Goal: Task Accomplishment & Management: Use online tool/utility

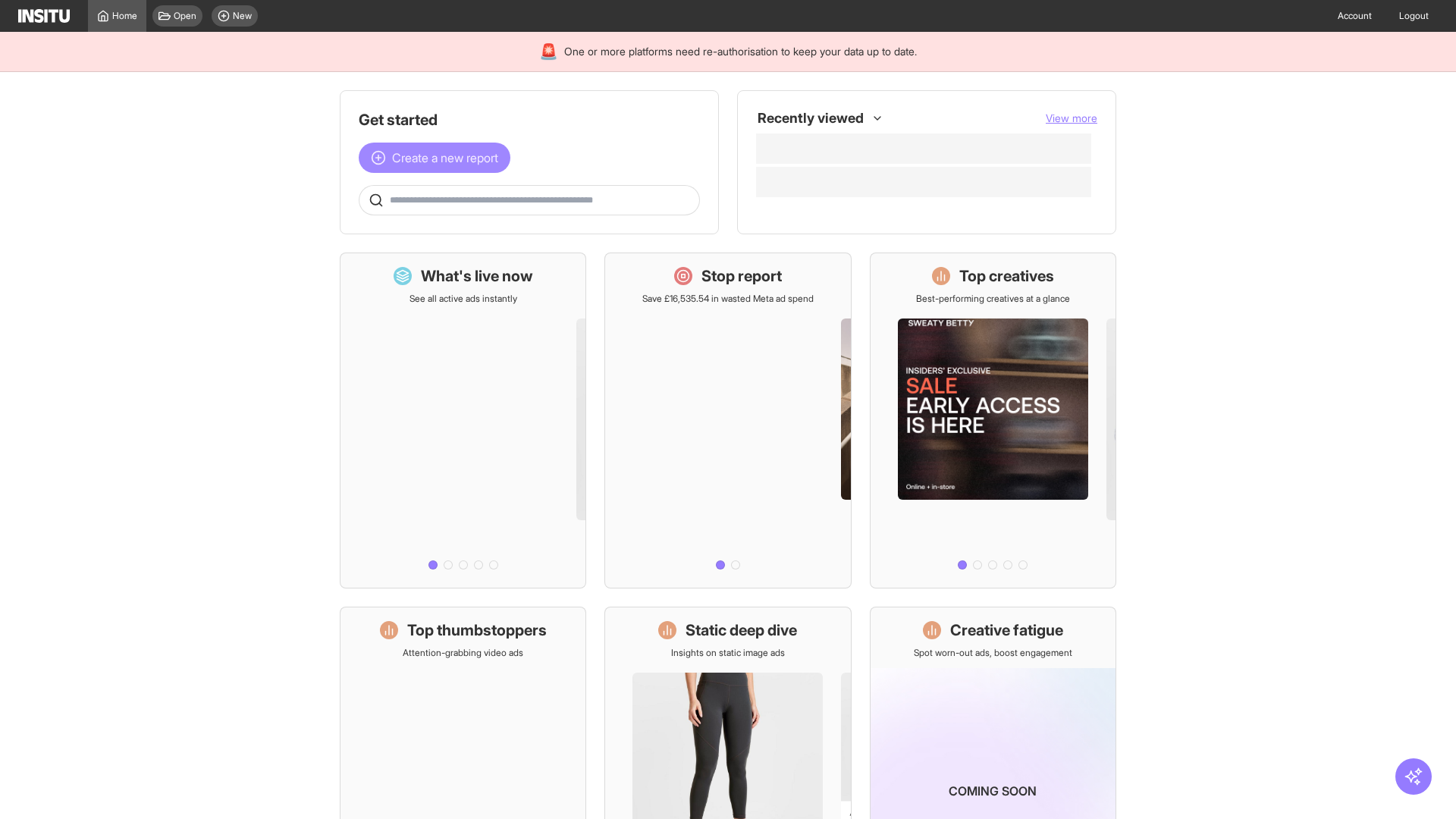
click at [438, 158] on span "Create a new report" at bounding box center [445, 157] width 106 height 18
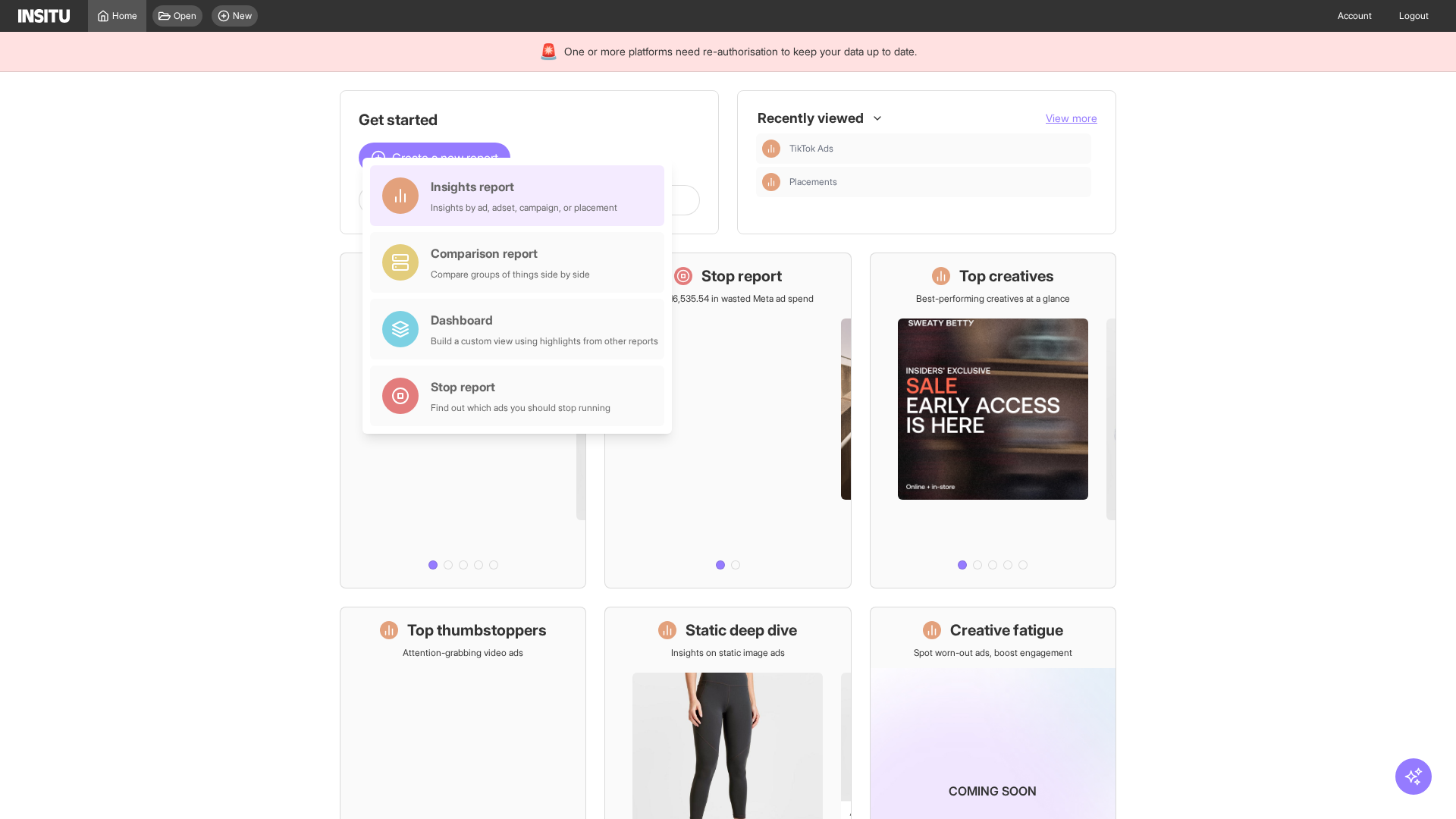
click at [521, 196] on div "Insights report Insights by ad, adset, campaign, or placement" at bounding box center [524, 196] width 186 height 37
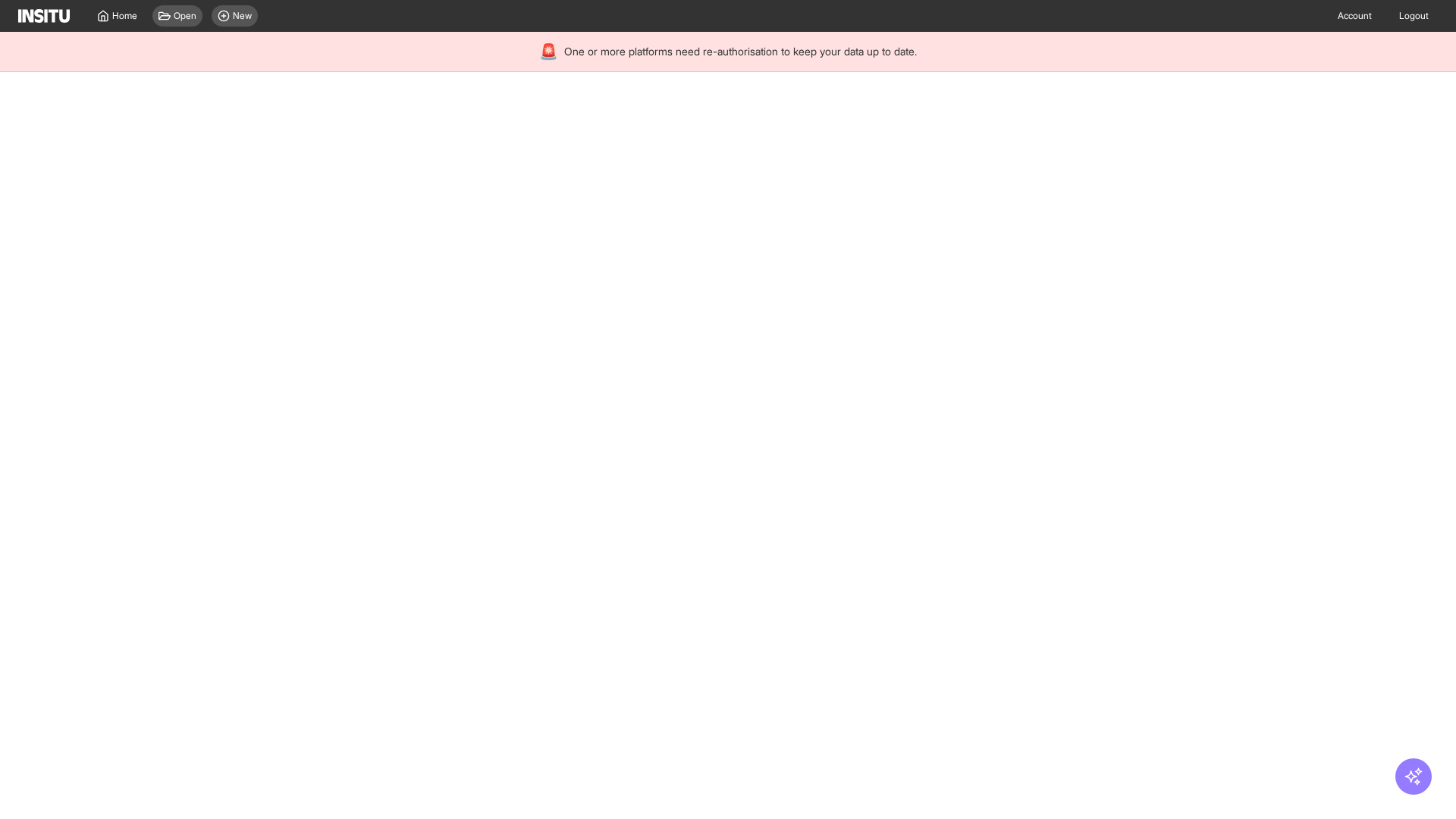
select select "**"
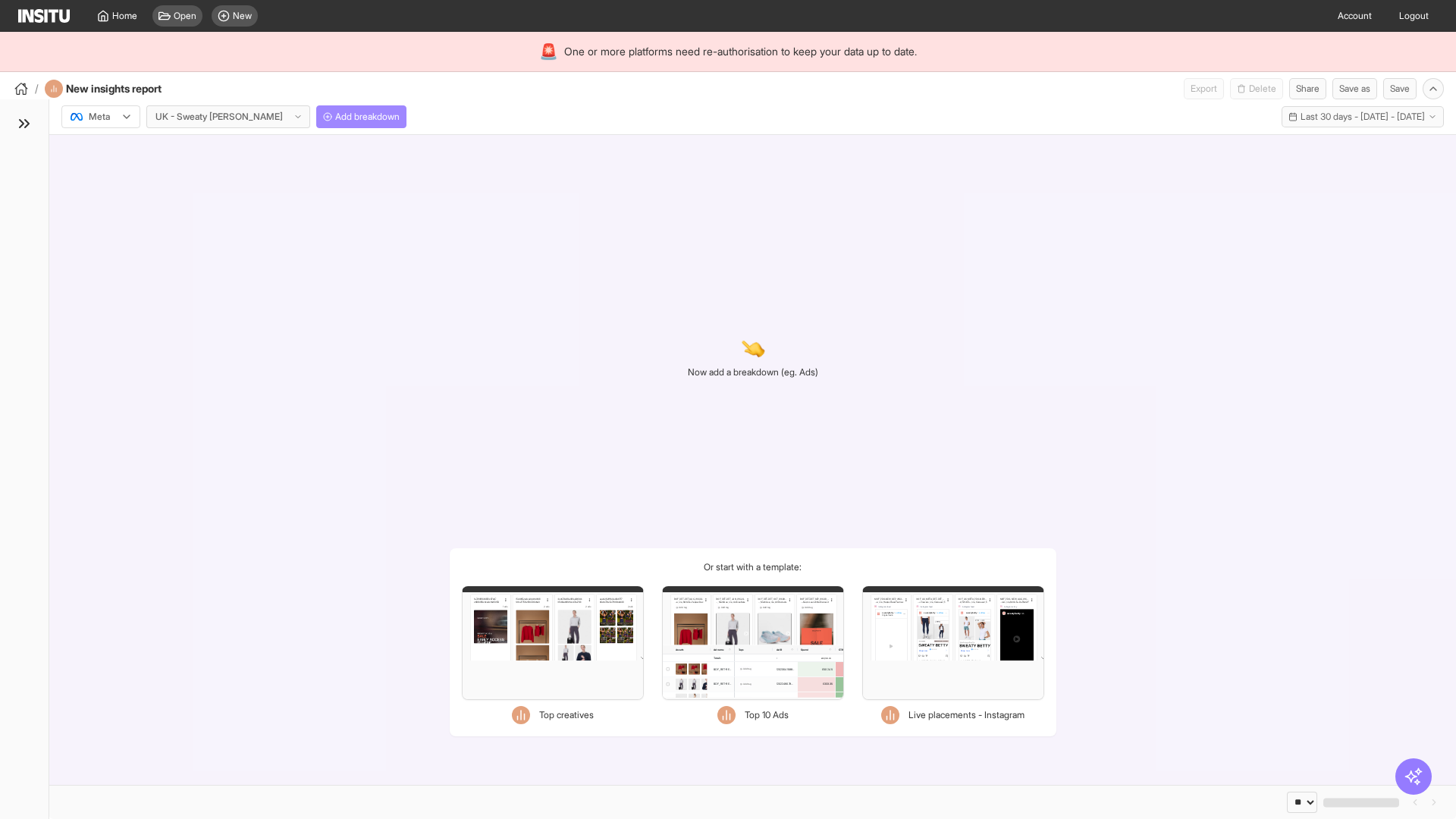
click at [335, 117] on span "Add breakdown" at bounding box center [367, 117] width 65 height 12
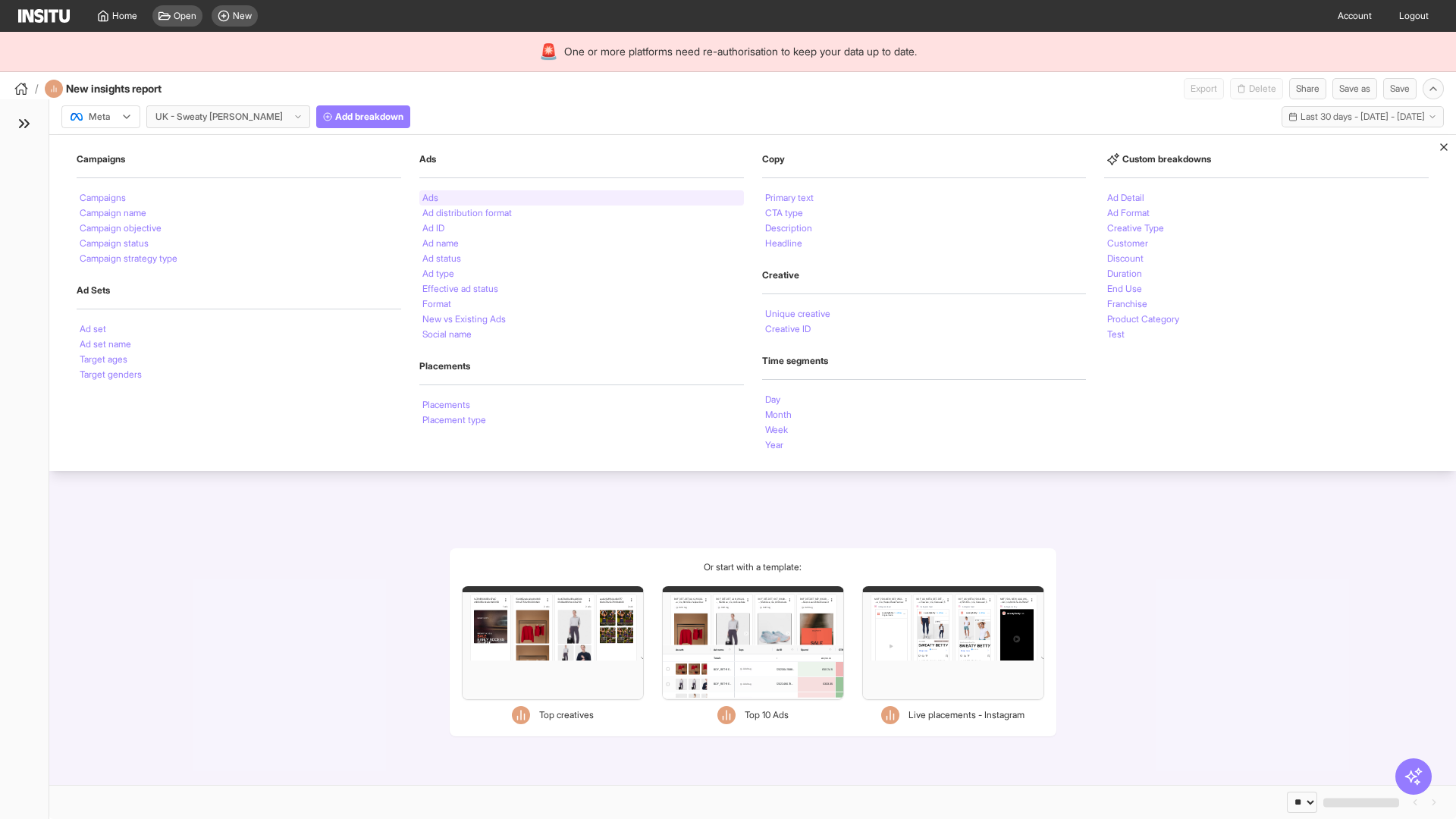
click at [430, 197] on li "Ads" at bounding box center [430, 198] width 16 height 9
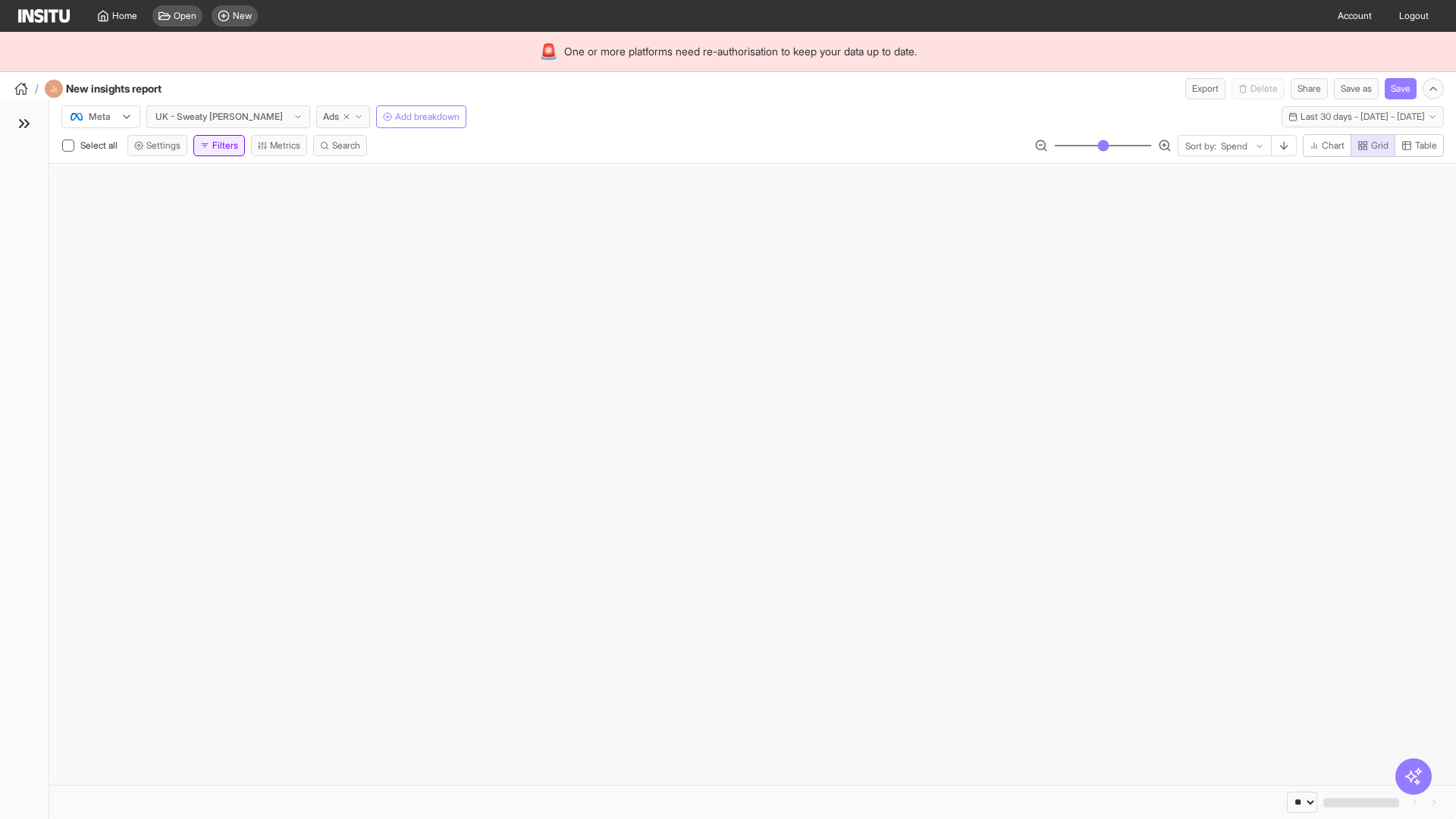
click at [222, 146] on button "Filters" at bounding box center [219, 145] width 52 height 22
